Goal: Information Seeking & Learning: Learn about a topic

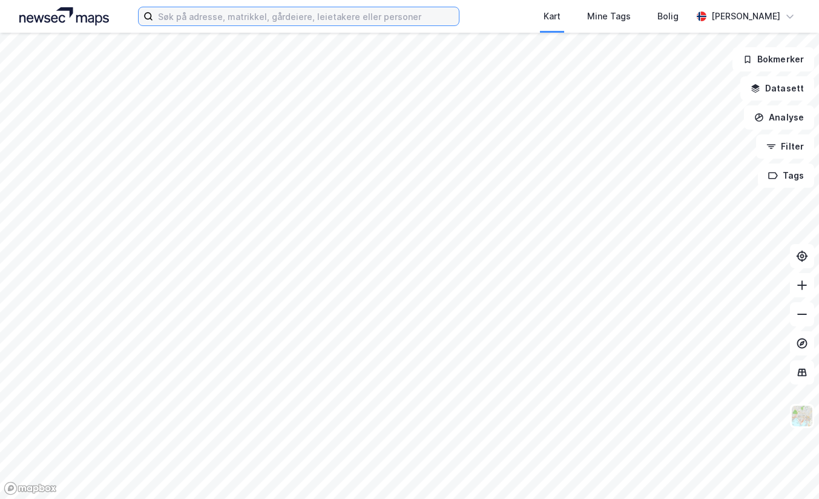
click at [196, 15] on input at bounding box center [306, 16] width 306 height 18
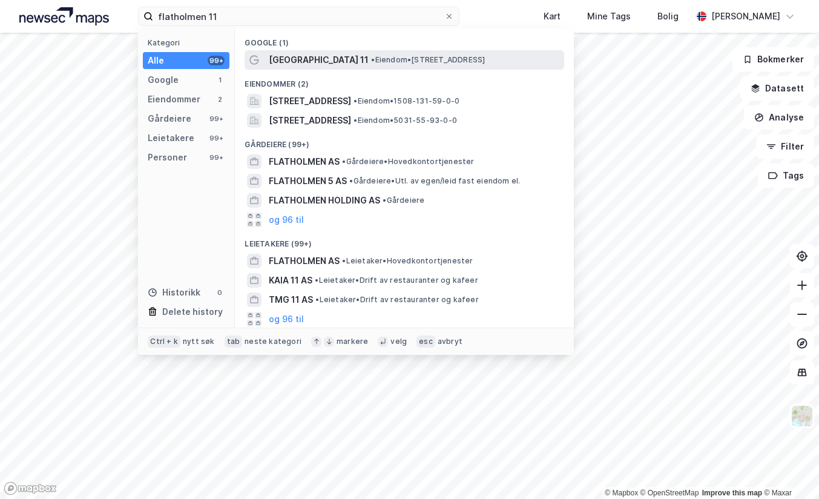
click at [316, 68] on div "[GEOGRAPHIC_DATA] 11 • Eiendom • [STREET_ADDRESS]" at bounding box center [403, 59] width 319 height 19
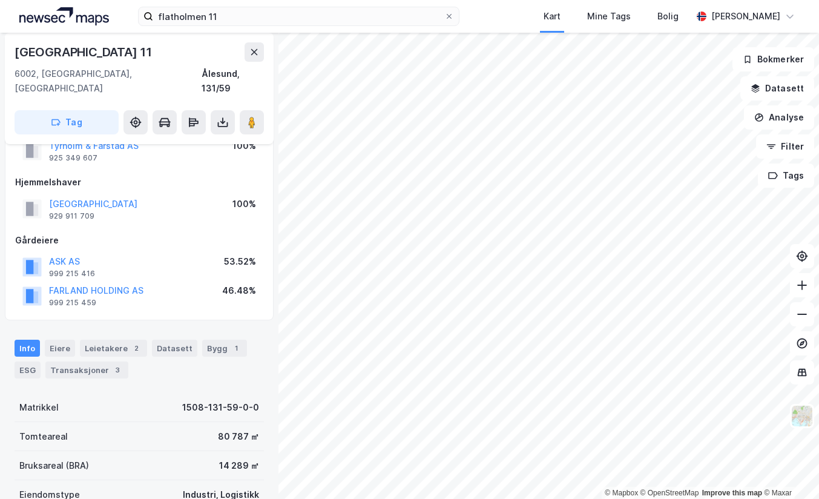
scroll to position [61, 0]
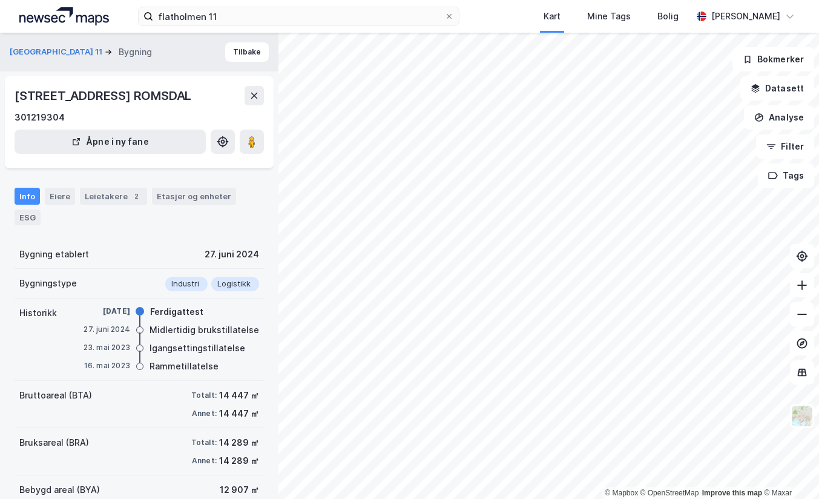
scroll to position [61, 0]
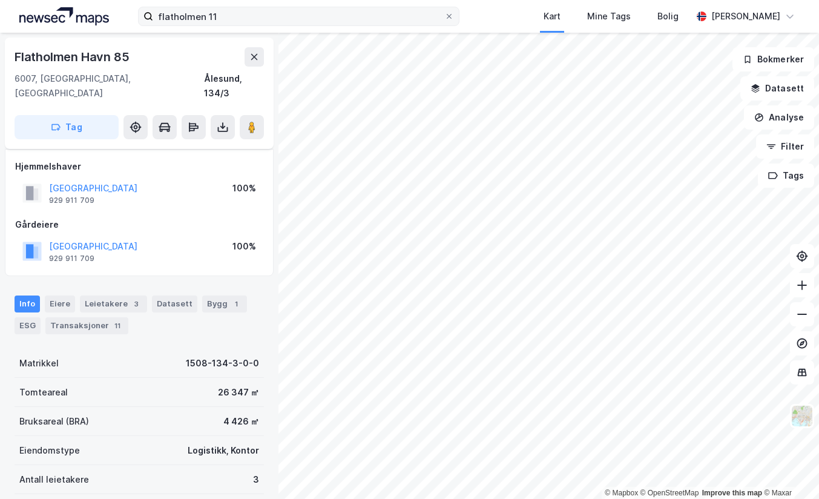
scroll to position [61, 0]
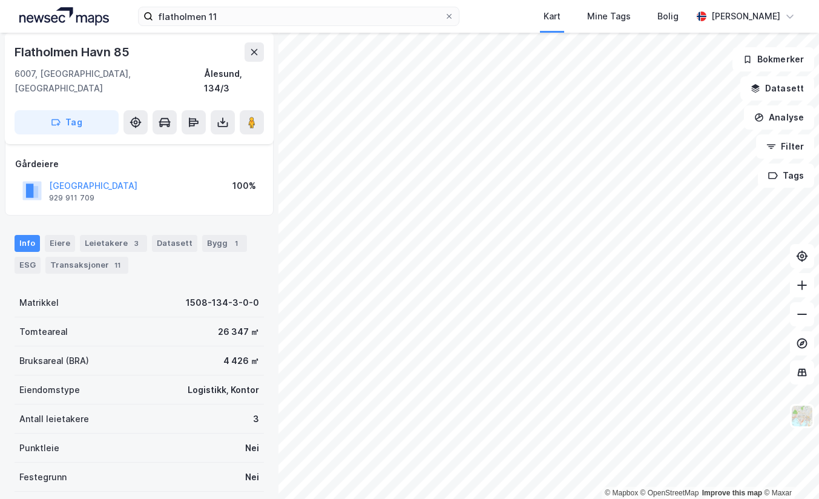
scroll to position [61, 0]
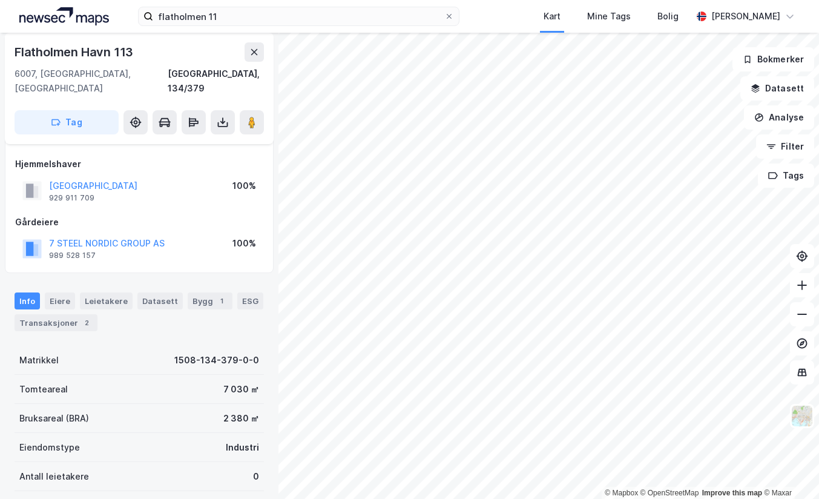
click at [818, 316] on html "flatholmen 11 Kart Mine Tags [PERSON_NAME] Even [PERSON_NAME] © Mapbox © OpenSt…" at bounding box center [409, 249] width 819 height 499
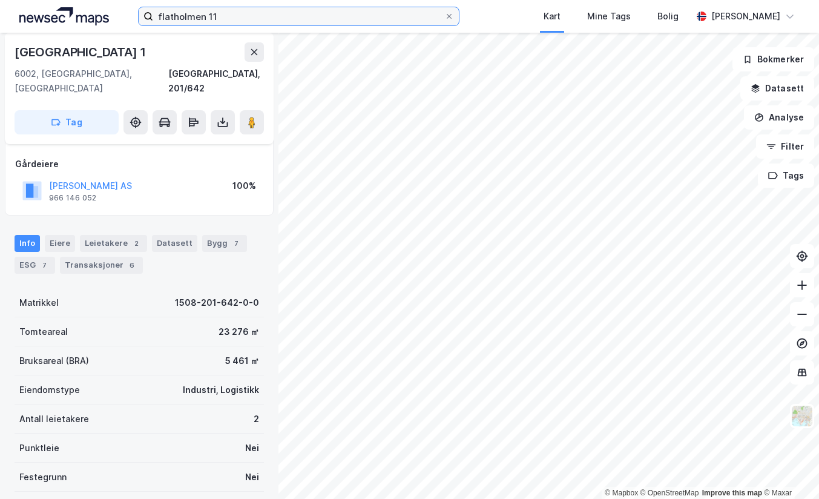
click at [224, 13] on input "flatholmen 11" at bounding box center [298, 16] width 291 height 18
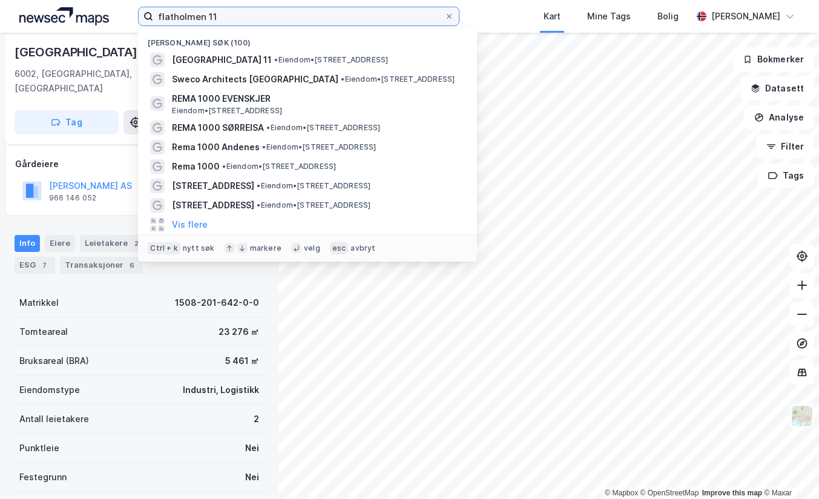
click at [224, 13] on input "flatholmen 11" at bounding box center [298, 16] width 291 height 18
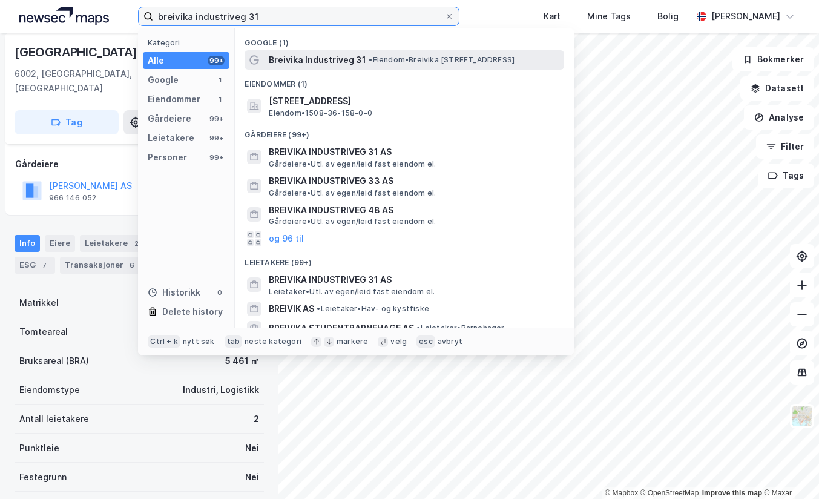
type input "breivika industriveg 31"
click at [325, 63] on span "Breivika Industriveg 31" at bounding box center [317, 60] width 97 height 15
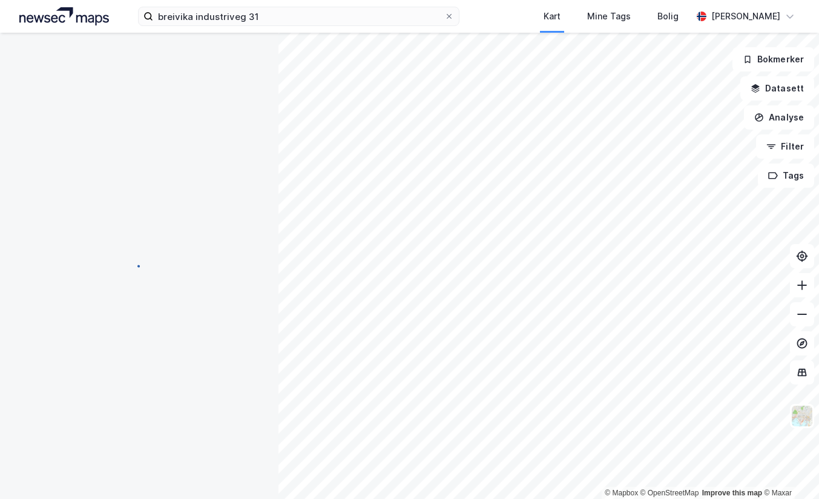
scroll to position [61, 0]
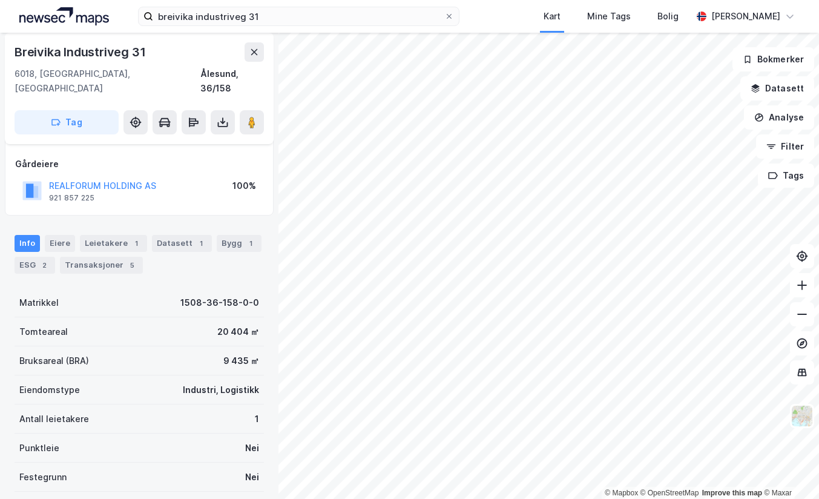
click at [8, 249] on div "Info [PERSON_NAME] 1 Datasett 1 Bygg 1 ESG 2 Transaksjoner 5" at bounding box center [139, 249] width 278 height 58
click at [19, 257] on div "ESG 2" at bounding box center [35, 265] width 41 height 17
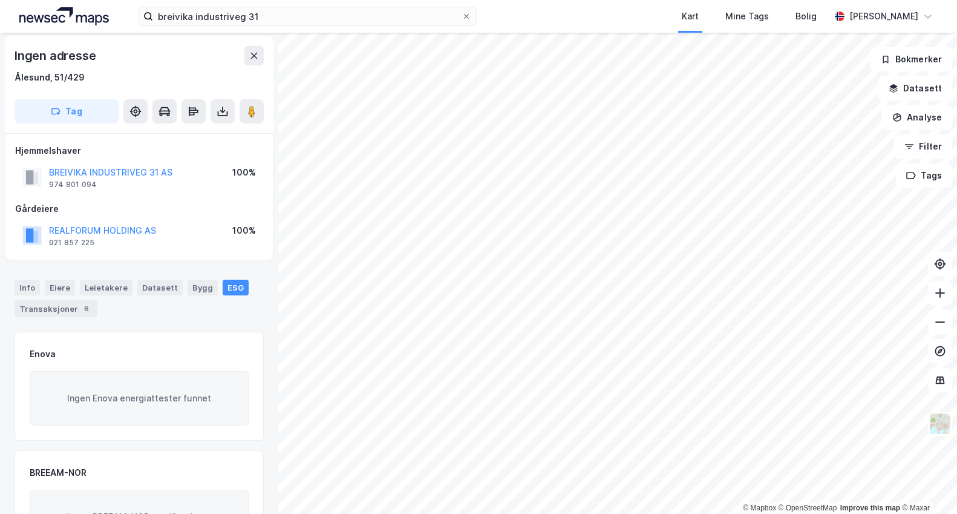
scroll to position [1, 0]
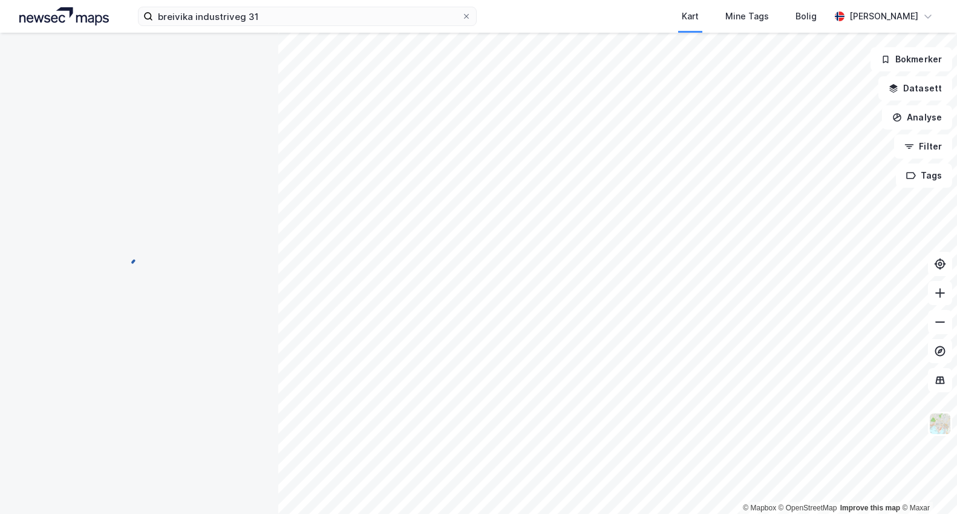
scroll to position [1, 0]
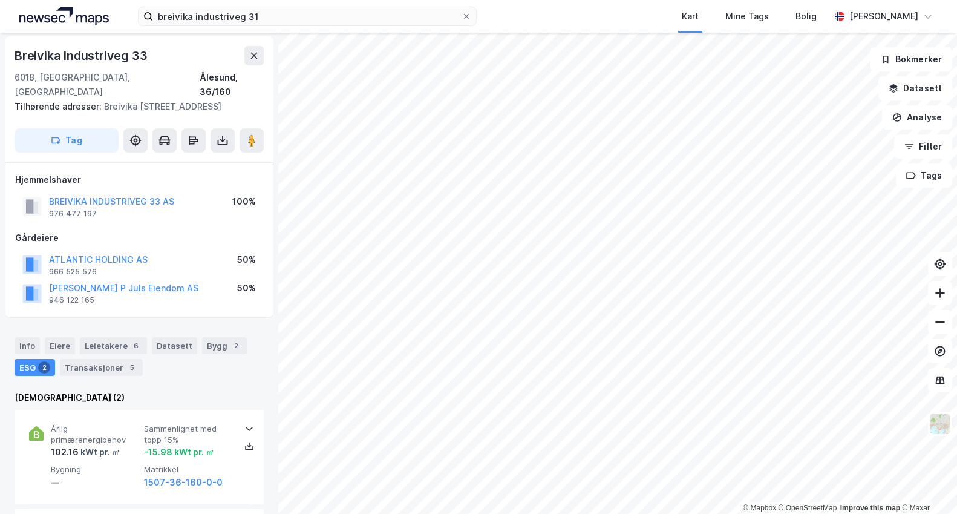
scroll to position [1, 0]
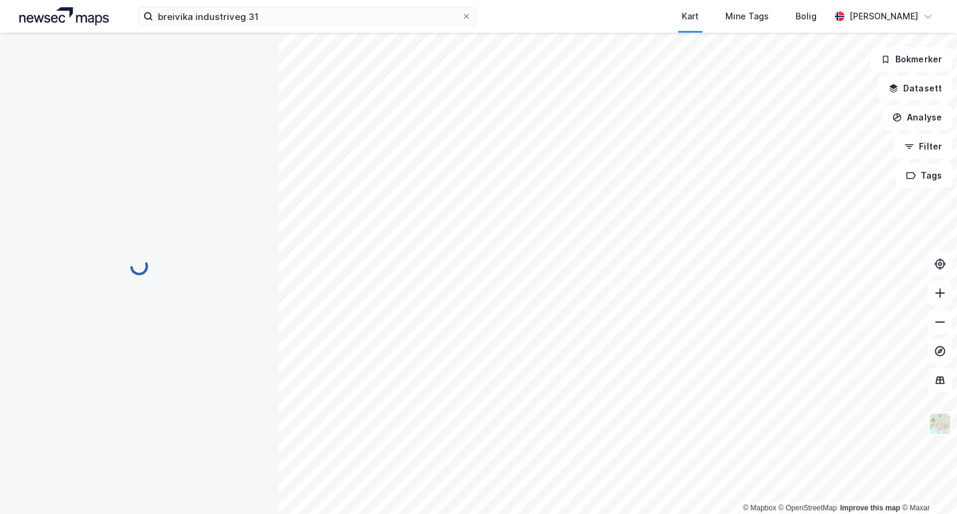
scroll to position [1, 0]
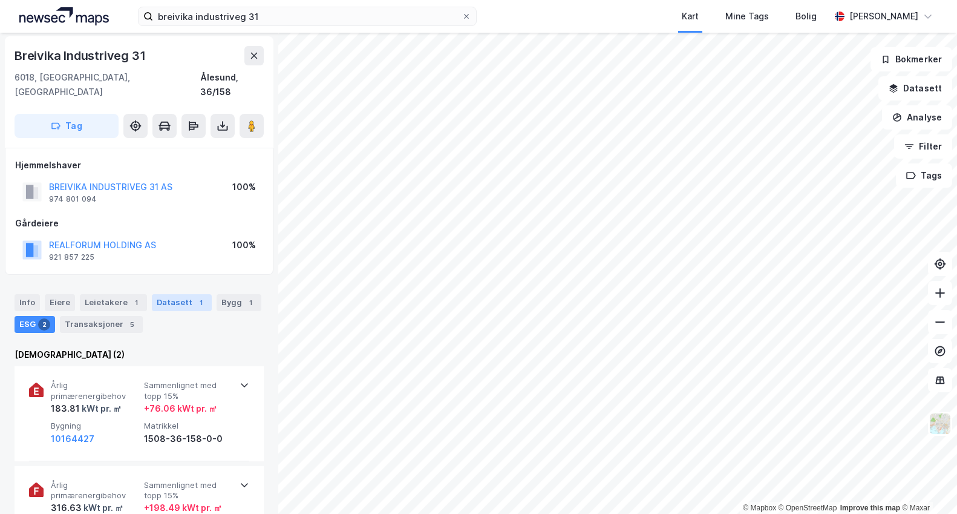
click at [178, 294] on div "Datasett 1" at bounding box center [182, 302] width 60 height 17
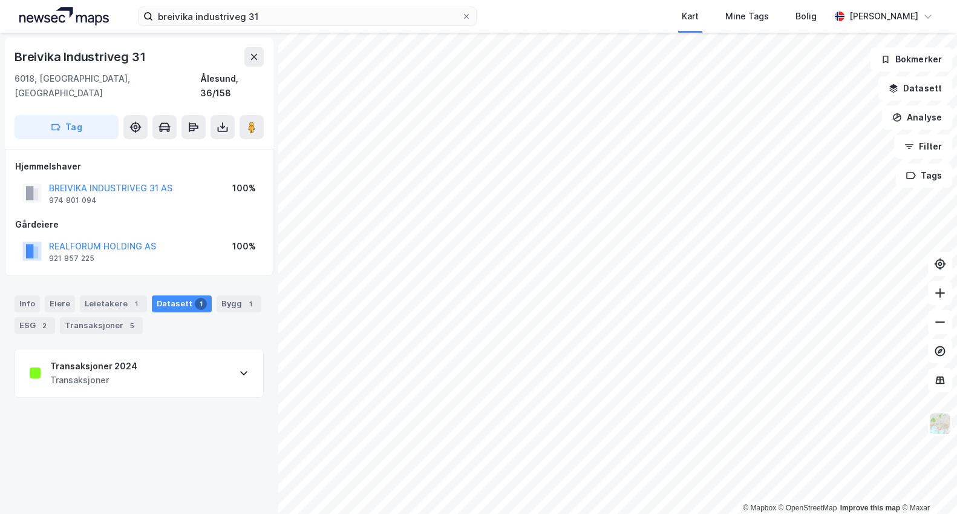
click at [152, 362] on div "Transaksjoner 2024 Transaksjoner" at bounding box center [139, 373] width 248 height 48
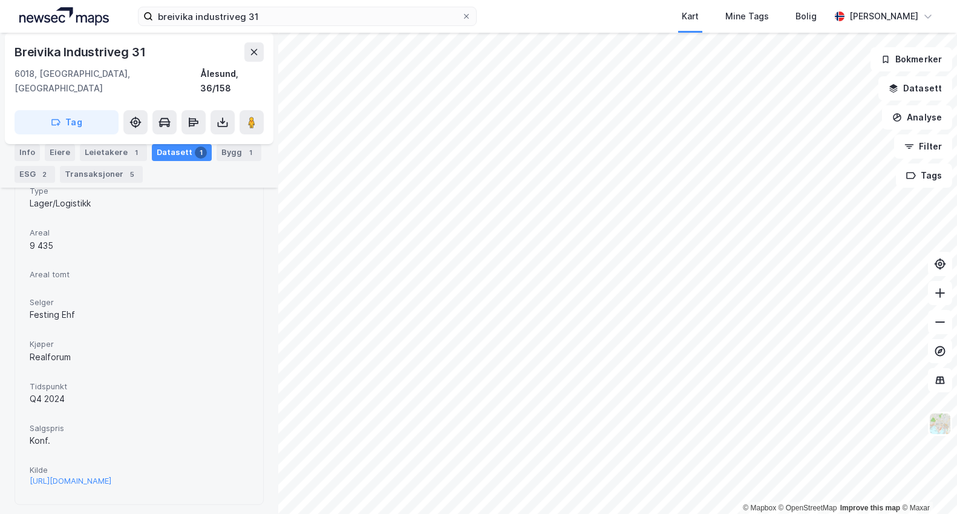
scroll to position [274, 0]
